Goal: Information Seeking & Learning: Learn about a topic

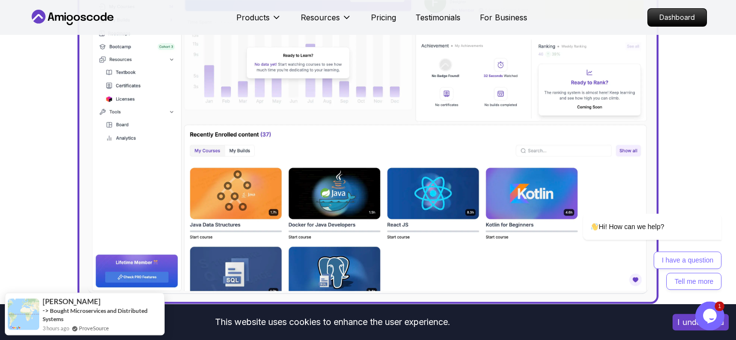
scroll to position [153, 0]
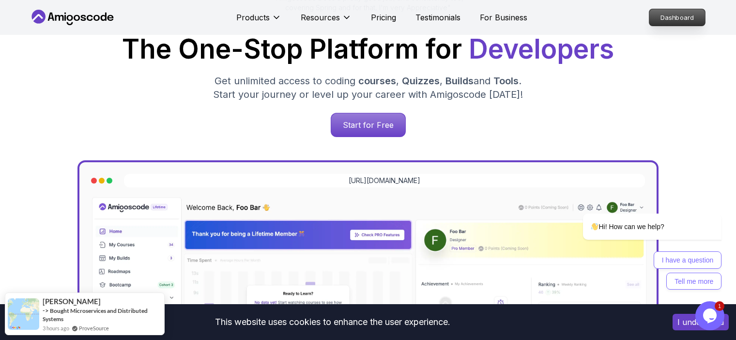
click at [697, 15] on p "Dashboard" at bounding box center [677, 17] width 56 height 16
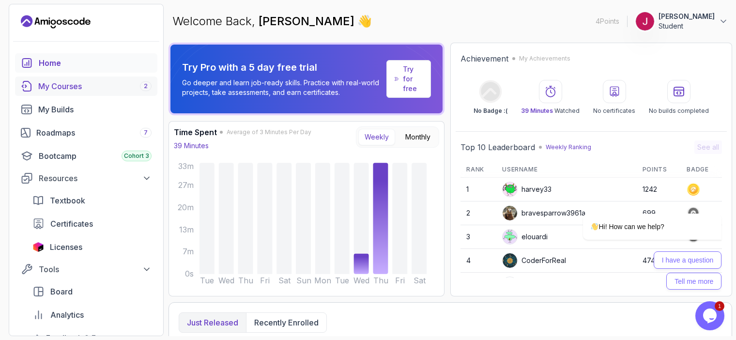
click at [74, 92] on link "My Courses 2" at bounding box center [86, 85] width 142 height 19
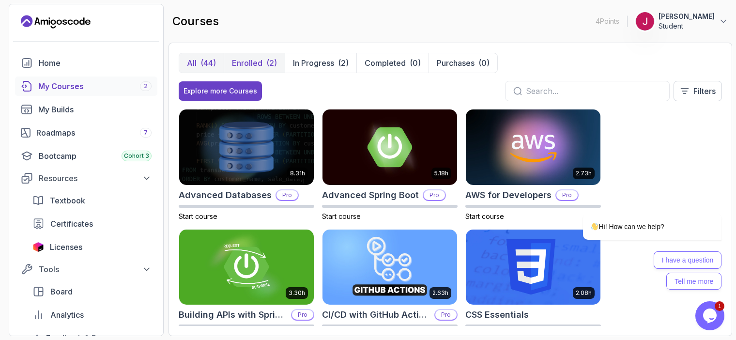
click at [274, 65] on div "(2)" at bounding box center [271, 63] width 11 height 12
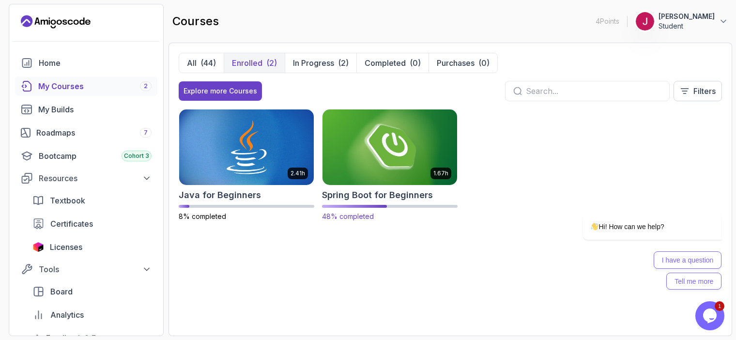
click at [385, 136] on img at bounding box center [389, 146] width 141 height 79
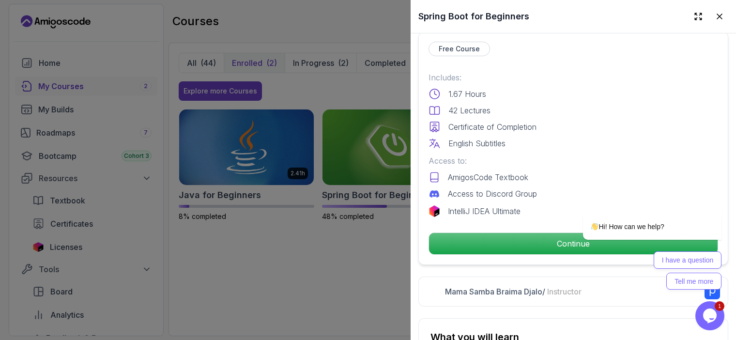
scroll to position [223, 0]
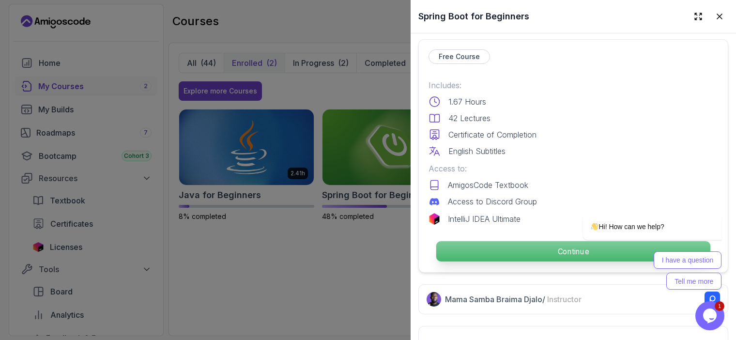
click at [518, 252] on p "Continue" at bounding box center [573, 251] width 274 height 20
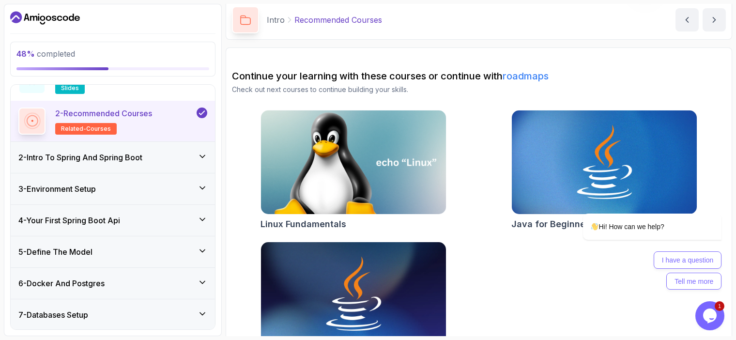
scroll to position [56, 0]
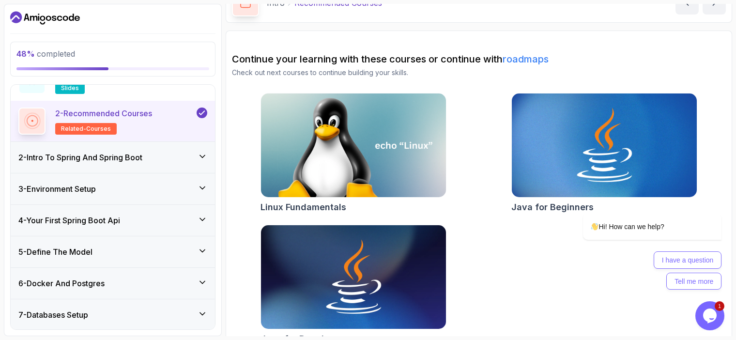
click at [317, 339] on section "48 % completed 1 - Intro 1 - Slides slides 2 - Recommended Courses related-cour…" at bounding box center [368, 170] width 736 height 340
click at [127, 216] on div "4 - Your First Spring Boot Api" at bounding box center [112, 220] width 189 height 12
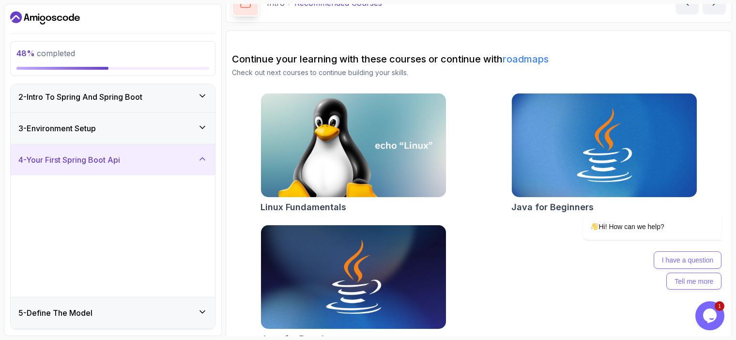
scroll to position [34, 0]
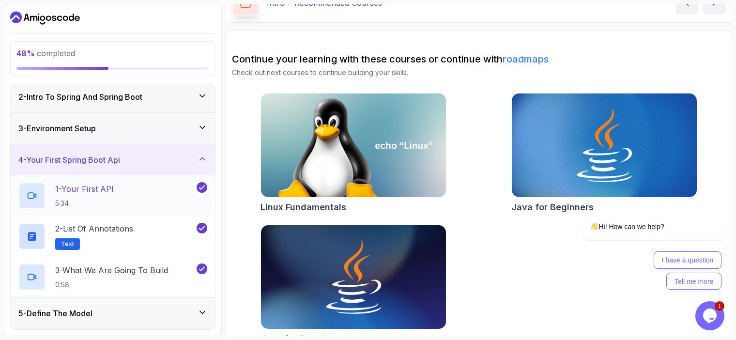
click at [114, 197] on h2 "1 - Your First API 5:34" at bounding box center [84, 195] width 59 height 25
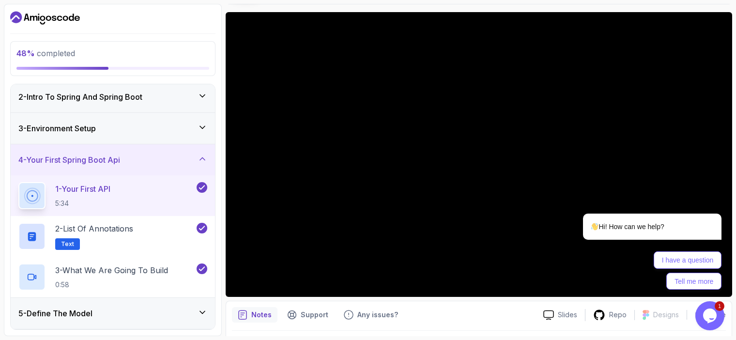
scroll to position [56, 0]
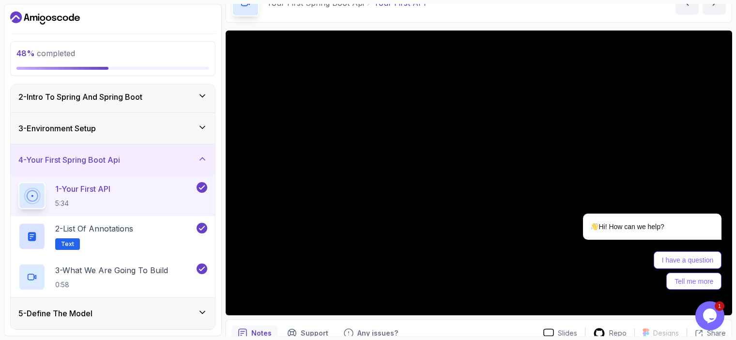
click at [165, 131] on div "3 - Environment Setup" at bounding box center [112, 128] width 189 height 12
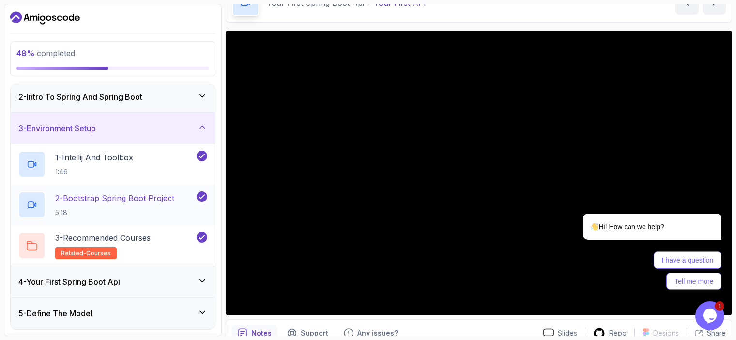
click at [162, 199] on p "2 - Bootstrap Spring Boot Project" at bounding box center [114, 198] width 119 height 12
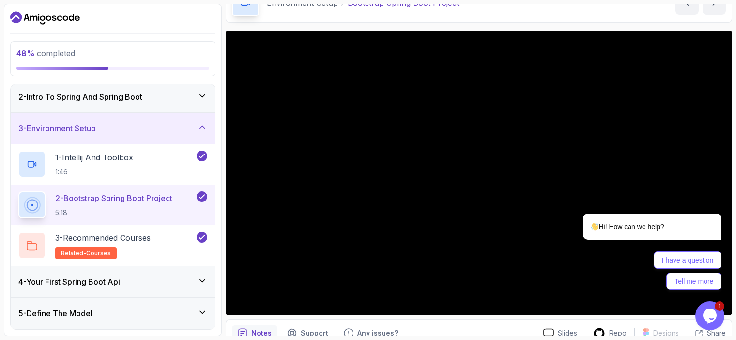
click at [140, 133] on div "3 - Environment Setup" at bounding box center [112, 128] width 189 height 12
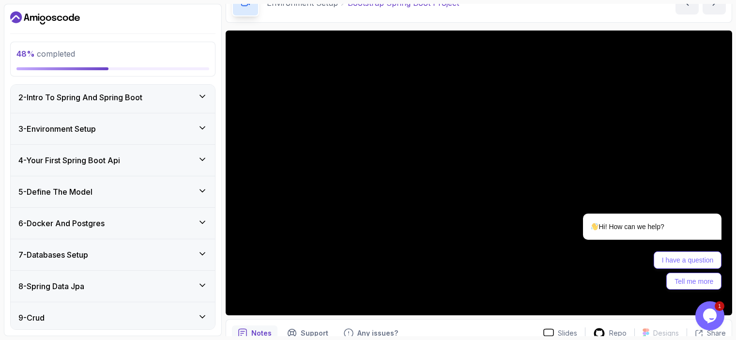
click at [143, 156] on div "4 - Your First Spring Boot Api" at bounding box center [112, 160] width 189 height 12
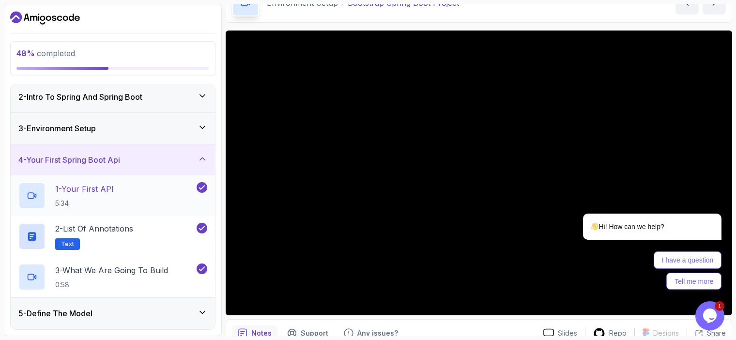
click at [135, 191] on div "1 - Your First API 5:34" at bounding box center [106, 195] width 176 height 27
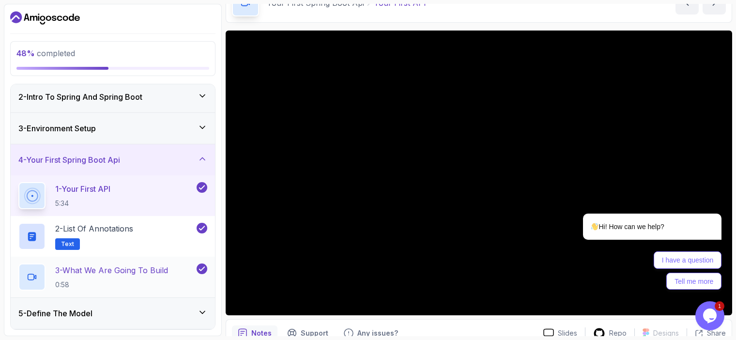
scroll to position [90, 0]
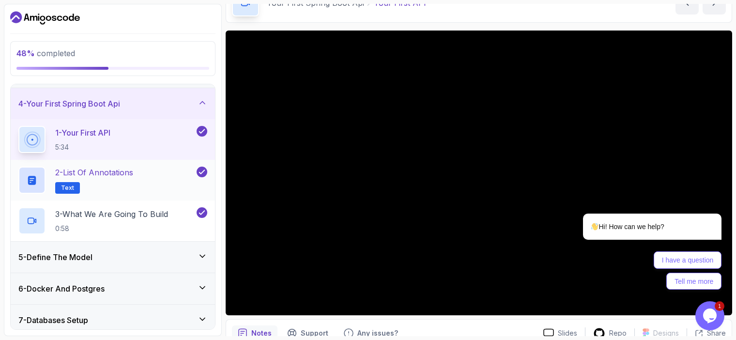
drag, startPoint x: 140, startPoint y: 175, endPoint x: 134, endPoint y: 174, distance: 6.5
click at [715, 201] on icon "Chat attention grabber" at bounding box center [715, 199] width 9 height 9
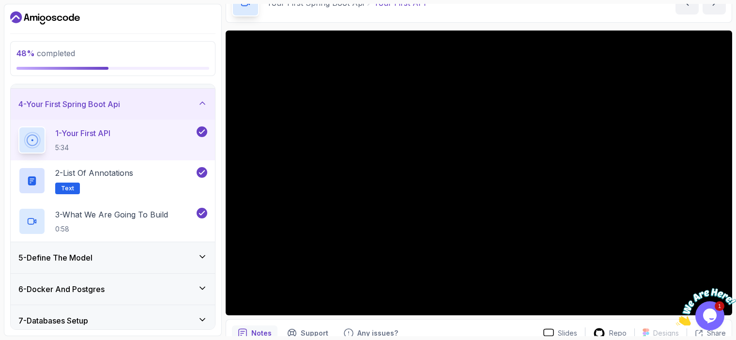
scroll to position [0, 0]
drag, startPoint x: 726, startPoint y: 282, endPoint x: 1402, endPoint y: 561, distance: 731.1
click at [726, 282] on icon "Close" at bounding box center [729, 283] width 9 height 9
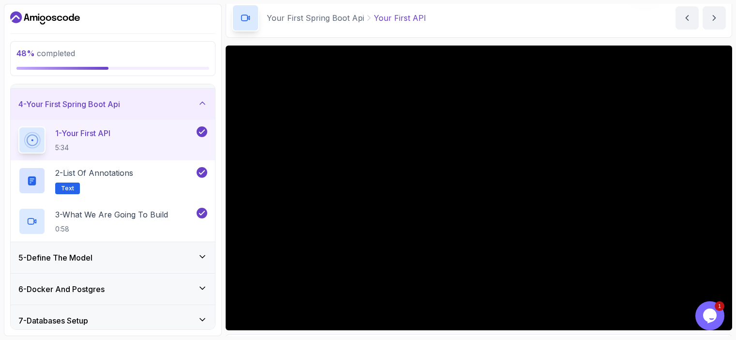
scroll to position [56, 0]
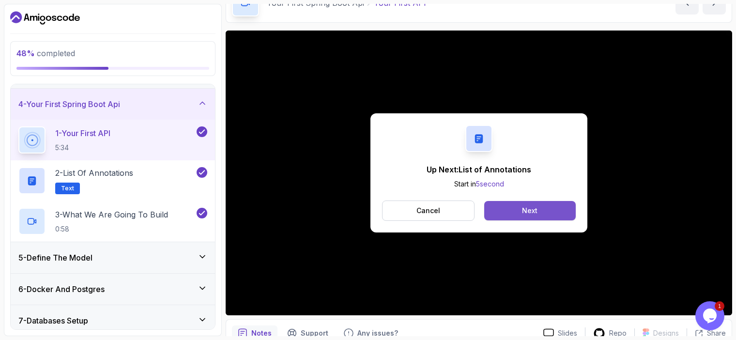
click at [536, 215] on div "Next" at bounding box center [529, 211] width 15 height 10
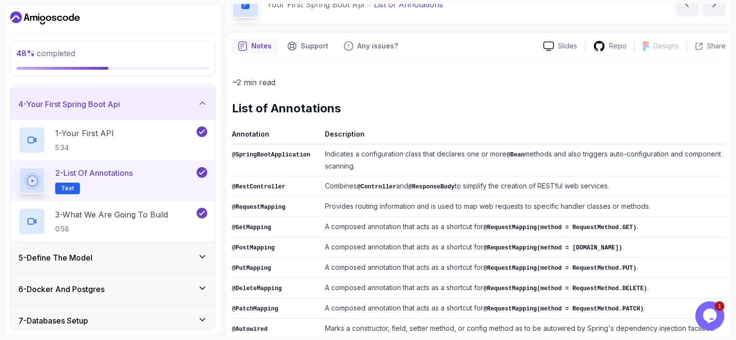
scroll to position [110, 0]
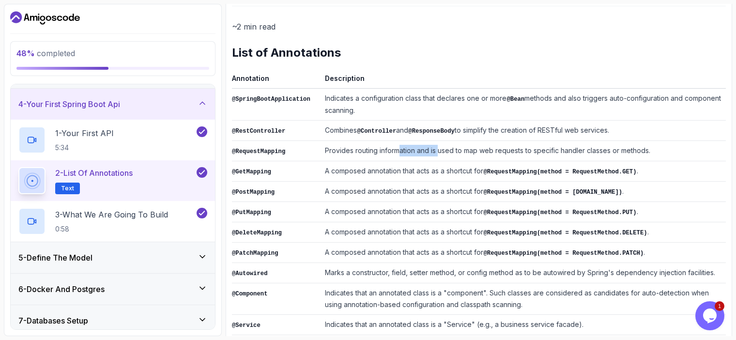
drag, startPoint x: 405, startPoint y: 152, endPoint x: 433, endPoint y: 156, distance: 27.4
click at [433, 156] on td "Provides routing information and is used to map web requests to specific handle…" at bounding box center [523, 151] width 405 height 20
drag, startPoint x: 345, startPoint y: 168, endPoint x: 406, endPoint y: 166, distance: 61.5
click at [406, 166] on td "A composed annotation that acts as a shortcut for @RequestMapping(method = Requ…" at bounding box center [523, 171] width 405 height 20
click at [405, 167] on td "A composed annotation that acts as a shortcut for @RequestMapping(method = Requ…" at bounding box center [523, 171] width 405 height 20
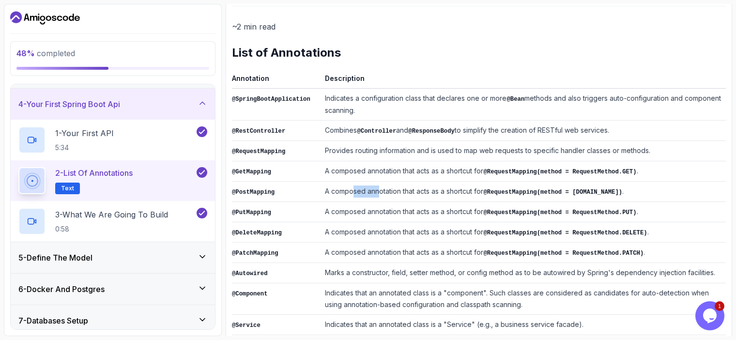
drag, startPoint x: 352, startPoint y: 185, endPoint x: 382, endPoint y: 187, distance: 30.1
click at [382, 187] on td "A composed annotation that acts as a shortcut for @RequestMapping(method = [DOM…" at bounding box center [523, 191] width 405 height 20
drag, startPoint x: 357, startPoint y: 202, endPoint x: 378, endPoint y: 200, distance: 21.4
click at [378, 202] on td "A composed annotation that acts as a shortcut for @RequestMapping(method = Requ…" at bounding box center [523, 212] width 405 height 20
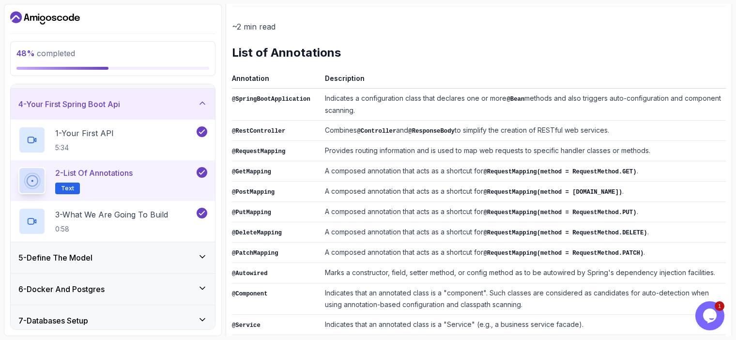
click at [378, 202] on td "A composed annotation that acts as a shortcut for @RequestMapping(method = Requ…" at bounding box center [523, 212] width 405 height 20
drag, startPoint x: 365, startPoint y: 207, endPoint x: 380, endPoint y: 207, distance: 15.0
click at [380, 207] on td "A composed annotation that acts as a shortcut for @RequestMapping(method = Requ…" at bounding box center [523, 212] width 405 height 20
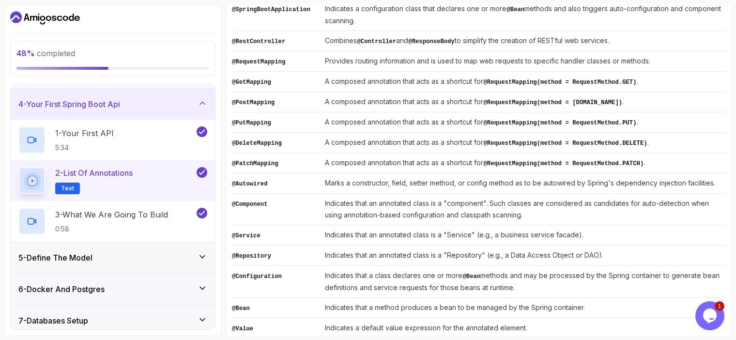
scroll to position [252, 0]
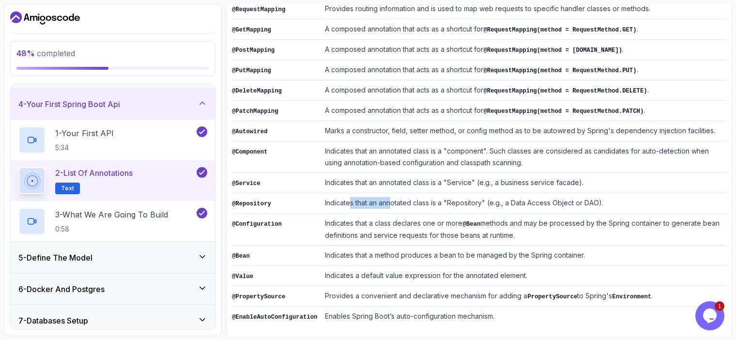
drag, startPoint x: 342, startPoint y: 194, endPoint x: 384, endPoint y: 199, distance: 42.9
click at [384, 199] on td "Indicates that an annotated class is a "Repository" (e.g., a Data Access Object…" at bounding box center [523, 203] width 405 height 20
drag, startPoint x: 390, startPoint y: 245, endPoint x: 425, endPoint y: 245, distance: 35.3
click at [425, 245] on td "Indicates that a method produces a bean to be managed by the Spring container." at bounding box center [523, 255] width 405 height 20
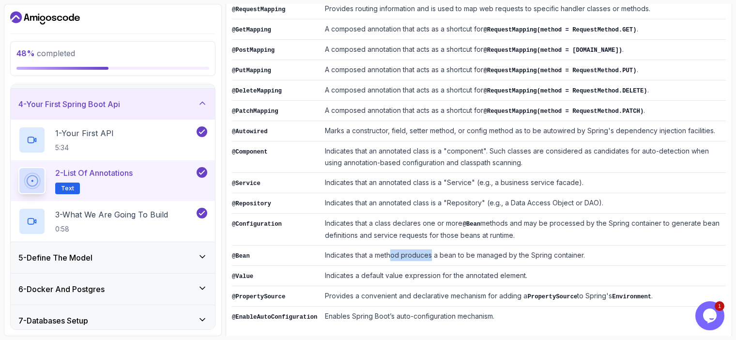
click at [425, 245] on td "Indicates that a method produces a bean to be managed by the Spring container." at bounding box center [523, 255] width 405 height 20
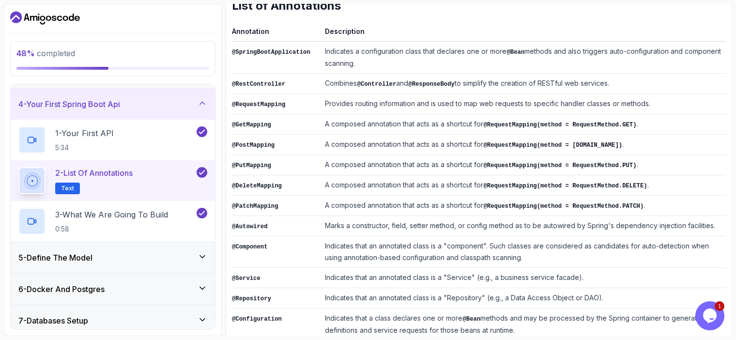
scroll to position [140, 0]
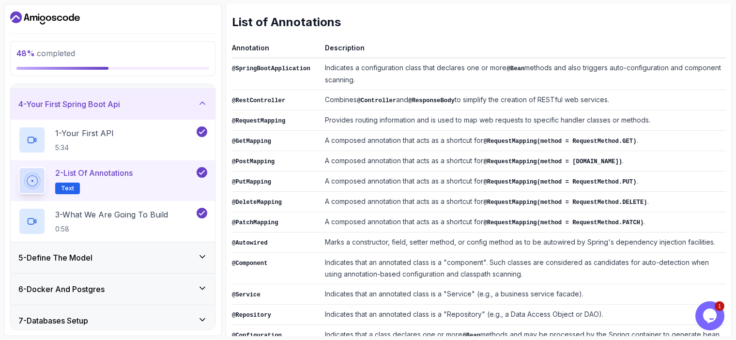
click at [141, 257] on div "5 - Define The Model" at bounding box center [112, 258] width 189 height 12
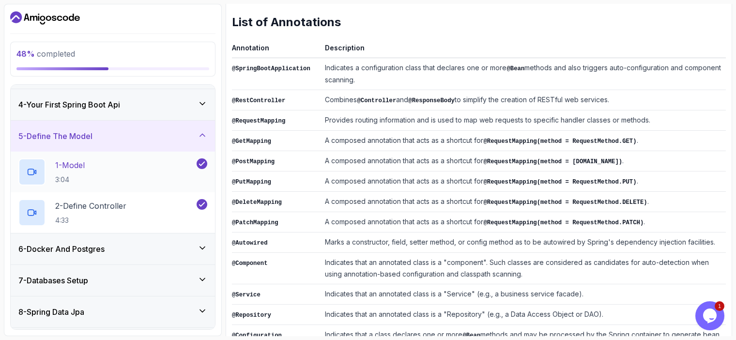
click at [107, 171] on div "1 - Model 3:04" at bounding box center [106, 171] width 176 height 27
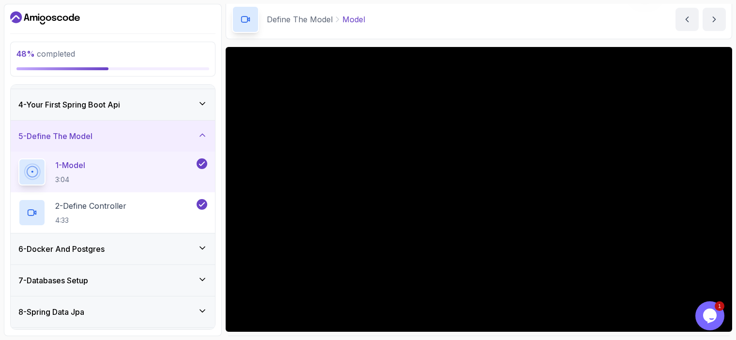
scroll to position [56, 0]
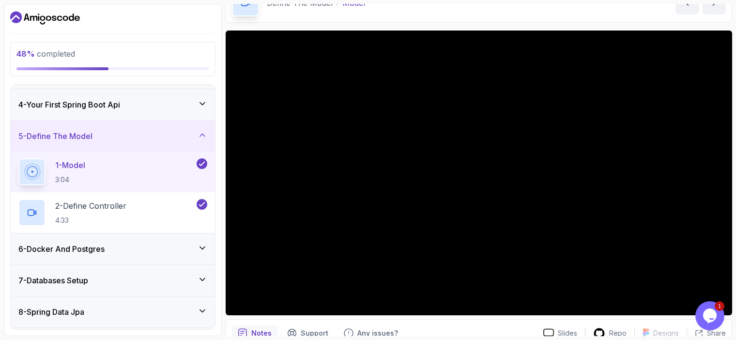
click at [18, 158] on button "1 - Model 3:04" at bounding box center [112, 171] width 189 height 27
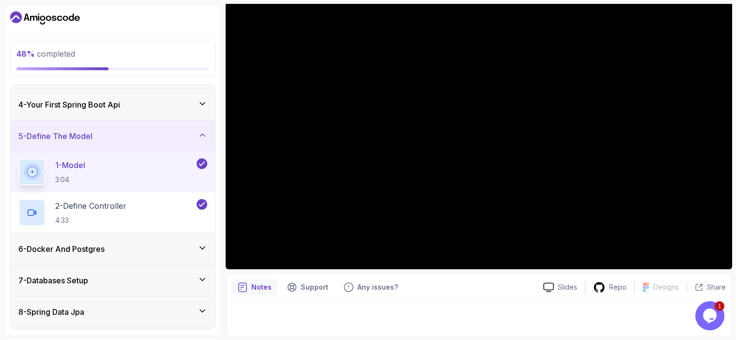
click at [466, 281] on div "Notes Support Any issues?" at bounding box center [383, 286] width 303 height 15
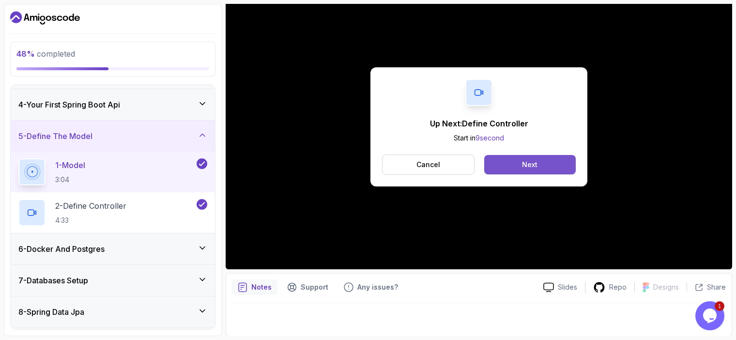
click at [518, 162] on button "Next" at bounding box center [529, 164] width 91 height 19
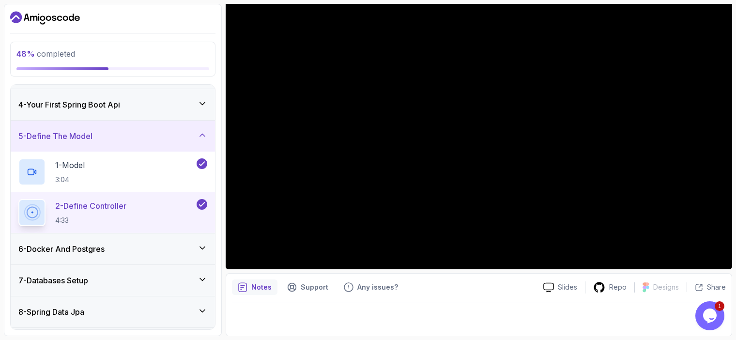
click at [483, 295] on div "Notes Support Any issues? Slides Repo Designs Design not available Share" at bounding box center [478, 304] width 506 height 63
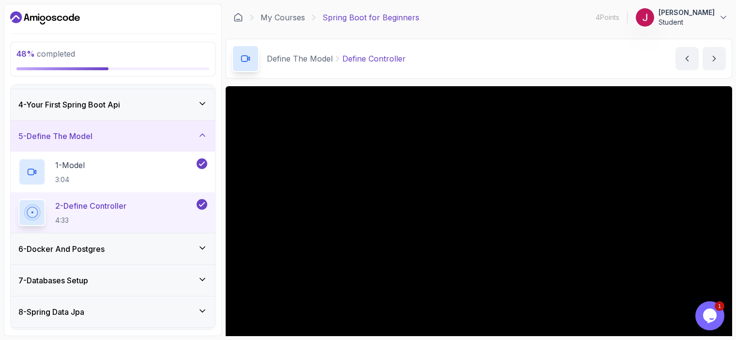
scroll to position [102, 0]
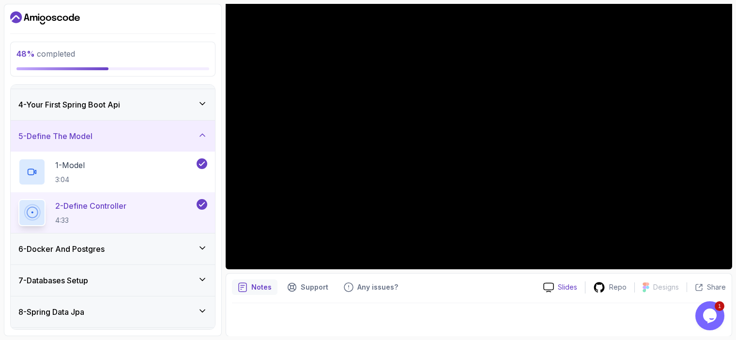
drag, startPoint x: 551, startPoint y: 284, endPoint x: 556, endPoint y: 286, distance: 5.4
click at [436, 300] on div "Notes Support Any issues? Slides Repo Designs Design not available Share" at bounding box center [478, 304] width 506 height 63
click at [248, 292] on div "Notes" at bounding box center [254, 286] width 45 height 15
click at [253, 288] on p "Notes" at bounding box center [261, 287] width 20 height 10
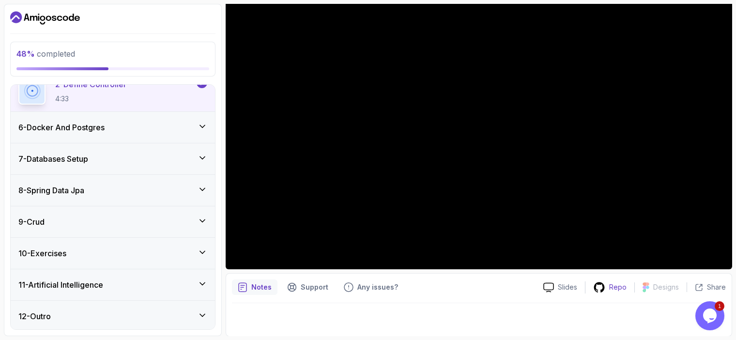
click at [609, 290] on div "Repo" at bounding box center [609, 287] width 49 height 12
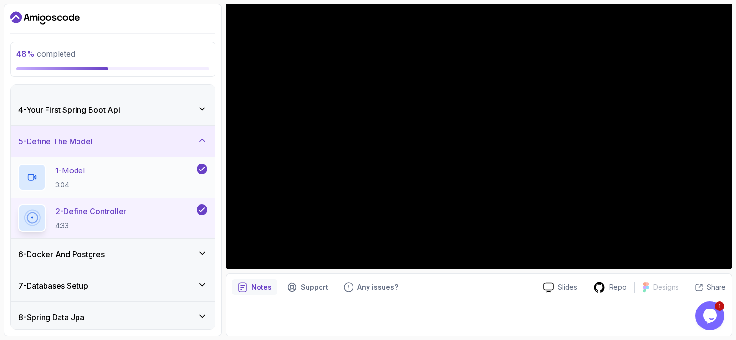
scroll to position [100, 0]
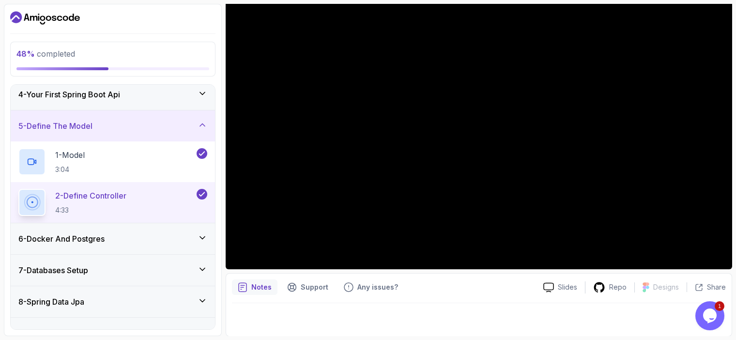
click at [91, 130] on h3 "5 - Define The Model" at bounding box center [55, 126] width 74 height 12
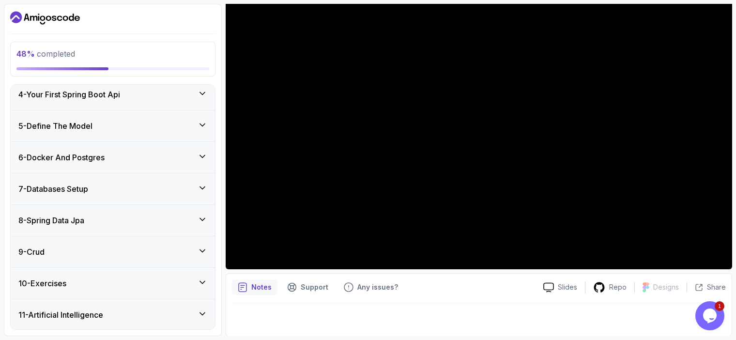
click at [101, 163] on div "6 - Docker And Postgres" at bounding box center [113, 157] width 204 height 31
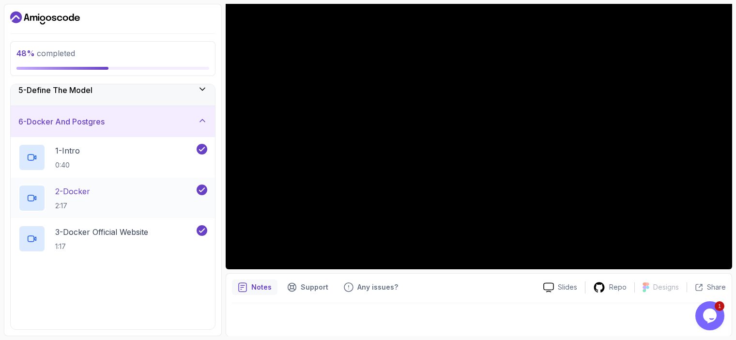
scroll to position [156, 0]
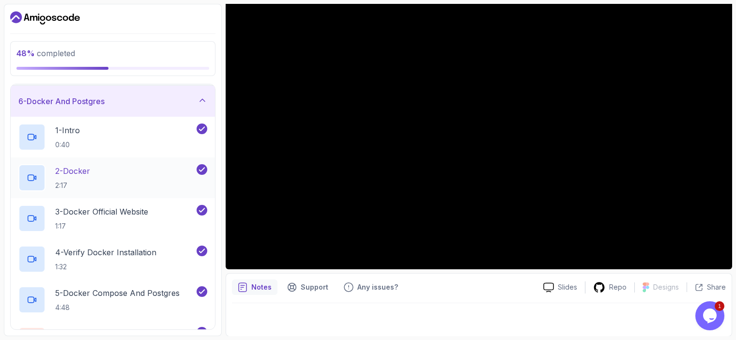
click at [109, 177] on div "2 - Docker 2:17" at bounding box center [106, 177] width 176 height 27
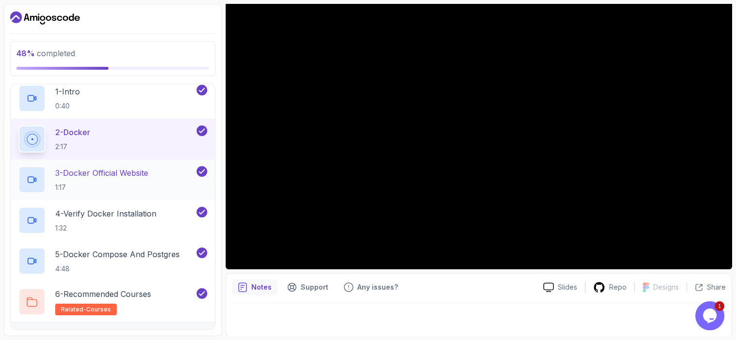
scroll to position [211, 0]
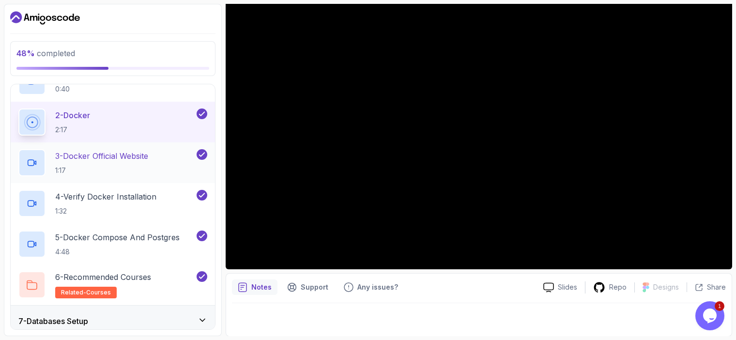
click at [118, 164] on h2 "3 - Docker Official Website 1:17" at bounding box center [101, 162] width 93 height 25
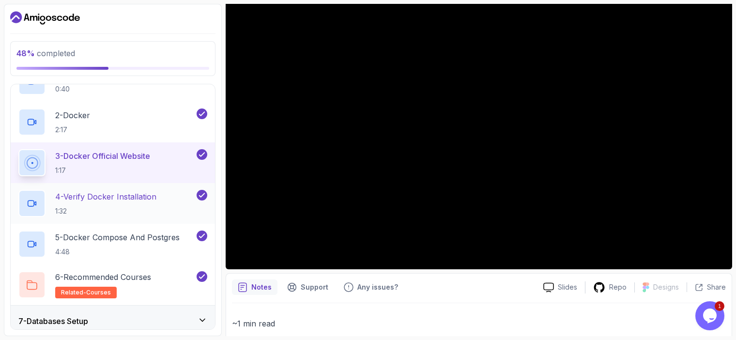
click at [98, 198] on p "4 - Verify Docker Installation" at bounding box center [105, 197] width 101 height 12
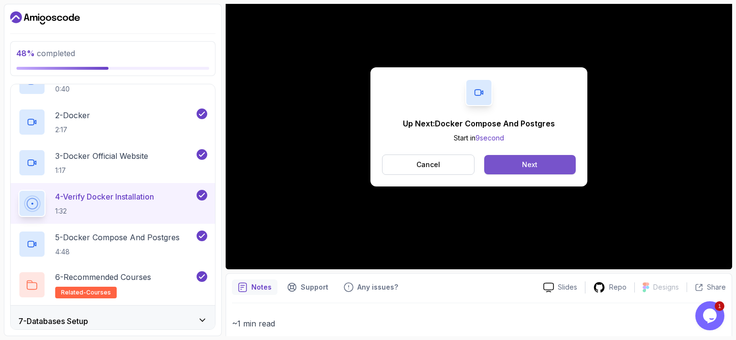
click at [516, 164] on button "Next" at bounding box center [529, 164] width 91 height 19
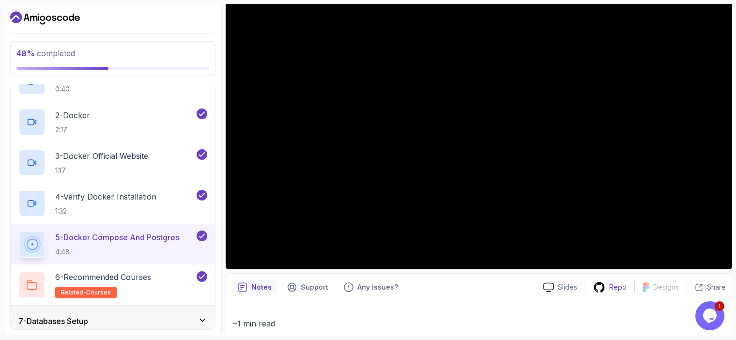
click at [629, 284] on div "Repo" at bounding box center [609, 287] width 49 height 12
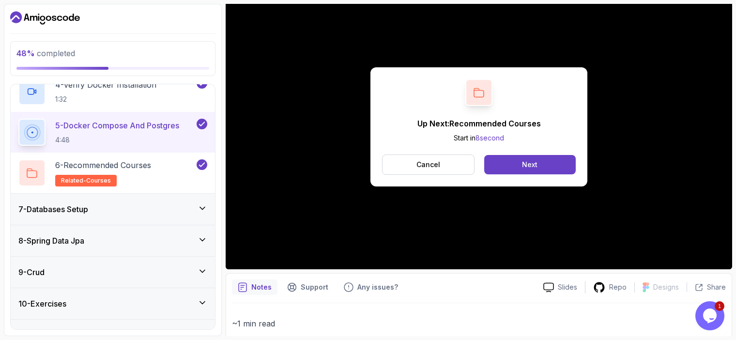
click at [125, 200] on div "7 - Databases Setup" at bounding box center [113, 209] width 204 height 31
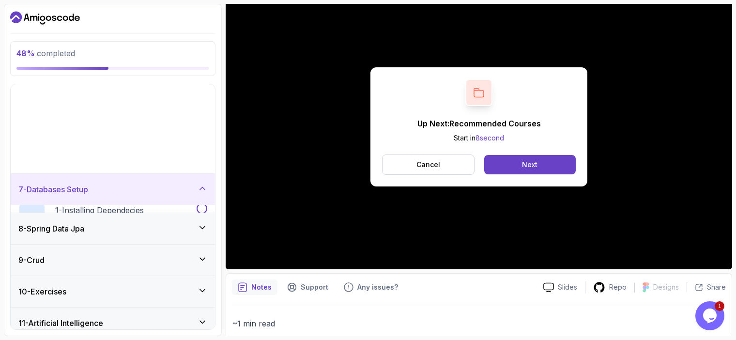
scroll to position [130, 0]
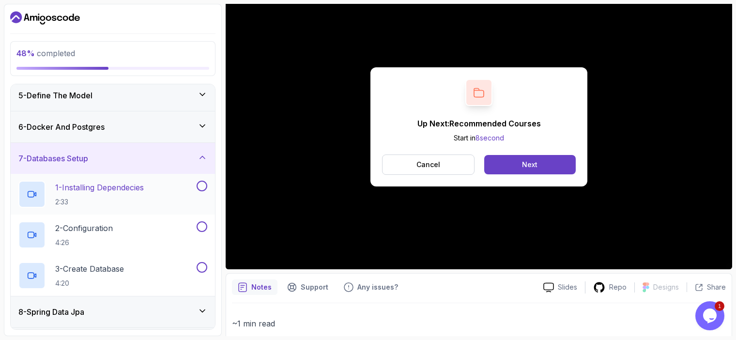
click at [105, 186] on p "1 - Installing Dependecies" at bounding box center [99, 187] width 89 height 12
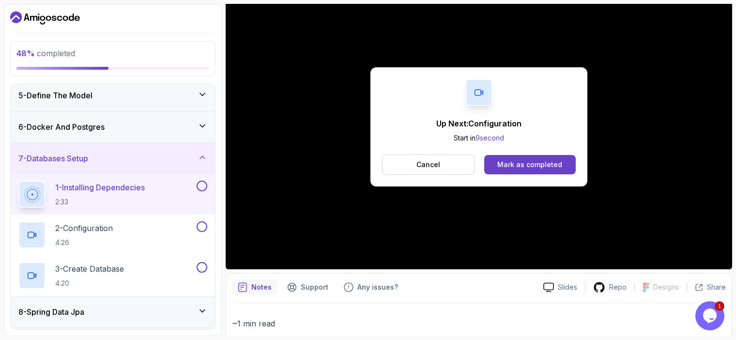
click at [200, 186] on button at bounding box center [201, 185] width 11 height 11
click at [121, 224] on div "2 - Configuration 4:26" at bounding box center [106, 234] width 176 height 27
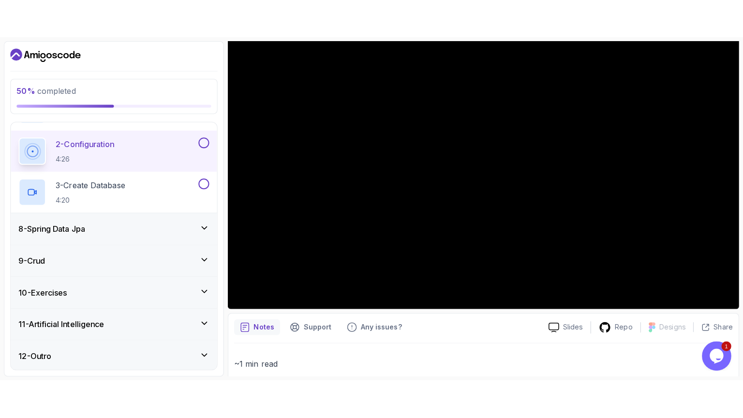
scroll to position [196, 0]
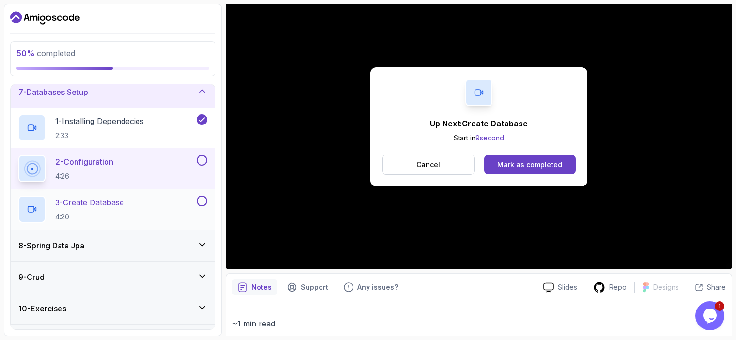
click at [102, 195] on div "3 - Create Database 4:20" at bounding box center [106, 208] width 176 height 27
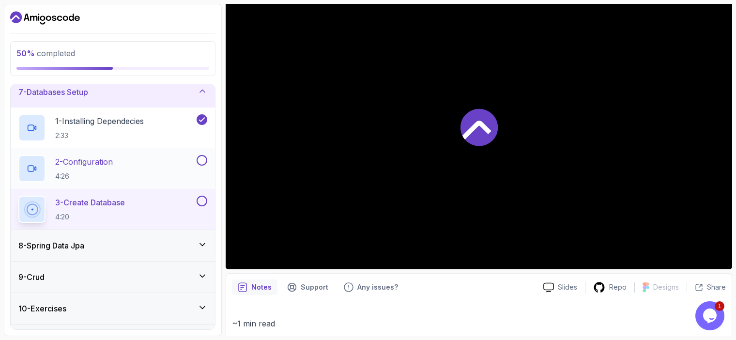
click at [203, 158] on button at bounding box center [201, 160] width 11 height 11
click at [478, 285] on div "Notes Support Any issues?" at bounding box center [383, 286] width 303 height 15
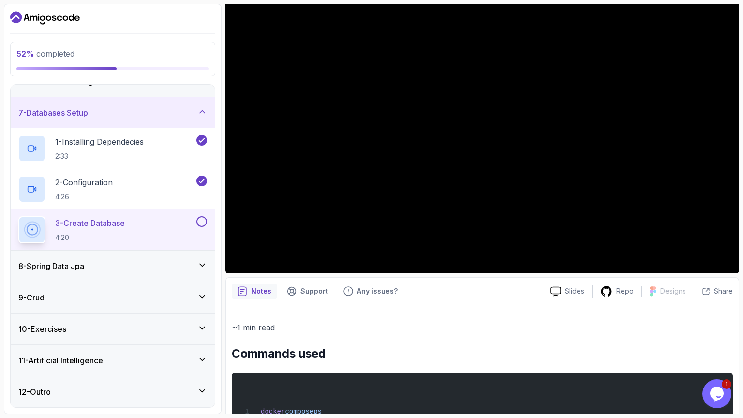
scroll to position [174, 0]
